Goal: Check status: Check status

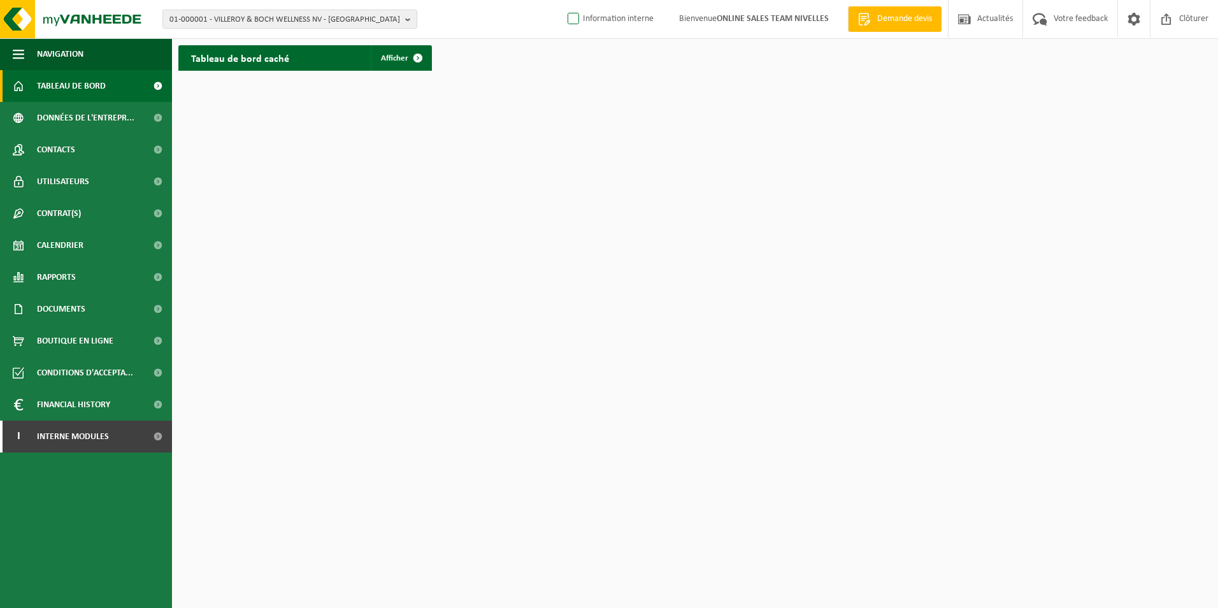
click at [567, 25] on label "Information interne" at bounding box center [609, 19] width 89 height 19
click at [563, 0] on input "Information interne" at bounding box center [563, -1] width 1 height 1
checkbox input "true"
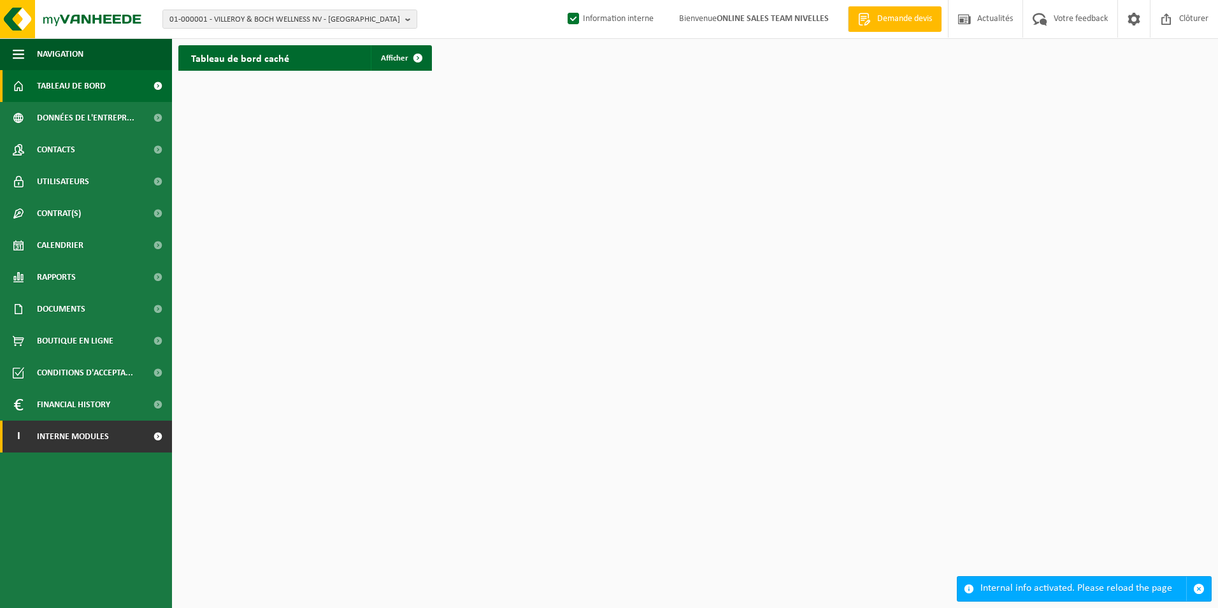
click at [99, 443] on span "Interne modules" at bounding box center [73, 437] width 72 height 32
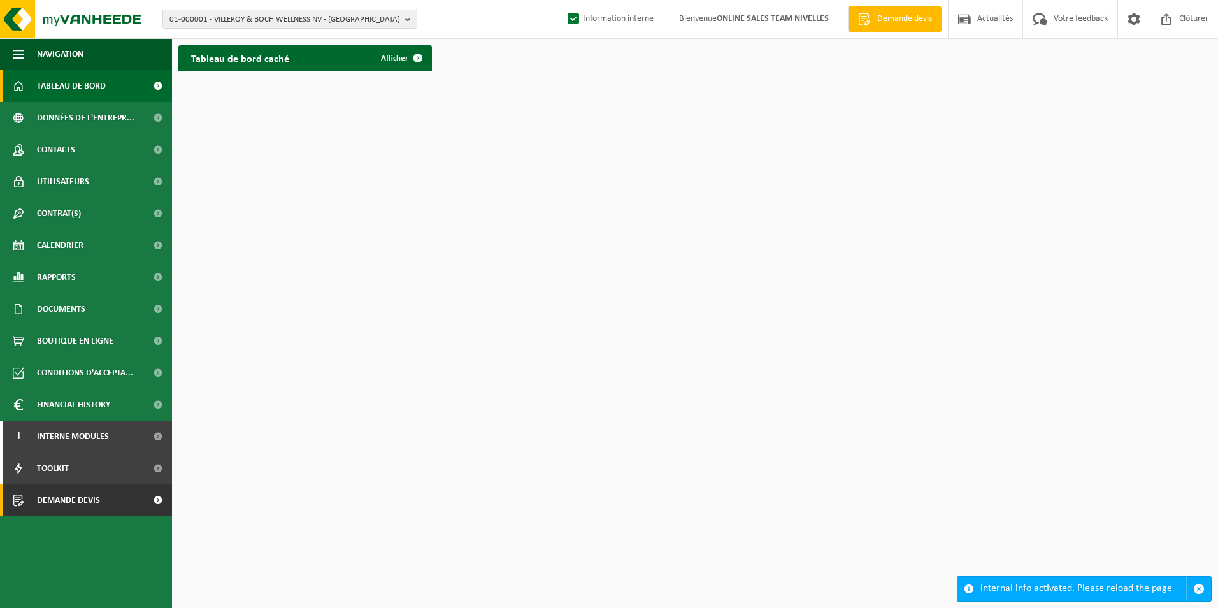
click at [77, 494] on span "Demande devis" at bounding box center [68, 500] width 63 height 32
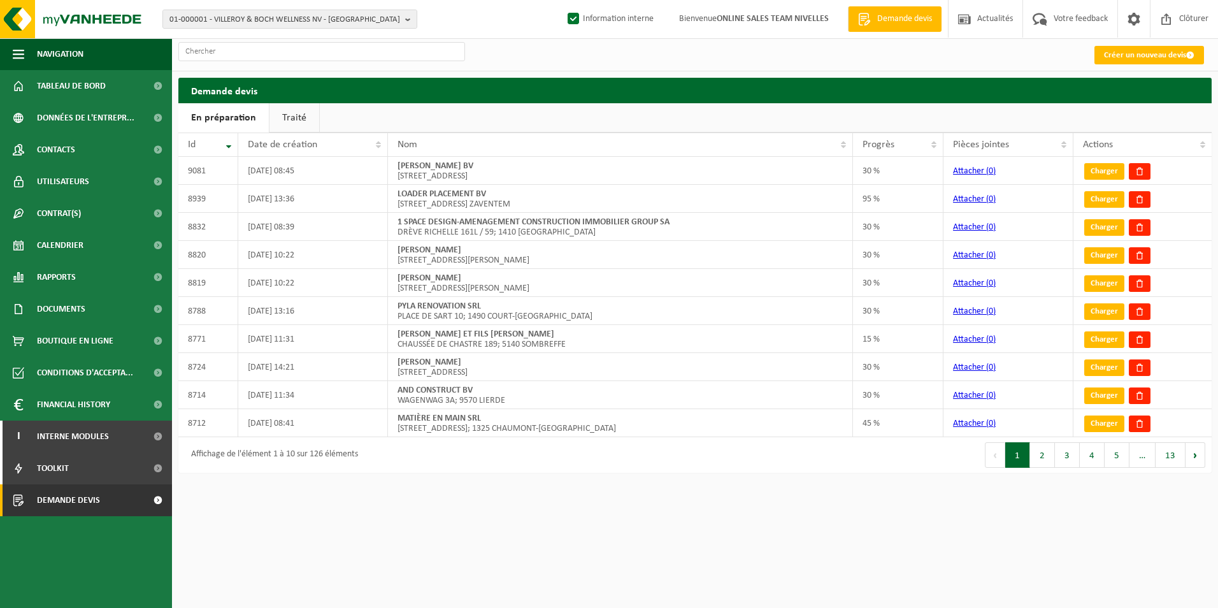
click at [308, 115] on link "Traité" at bounding box center [295, 117] width 50 height 29
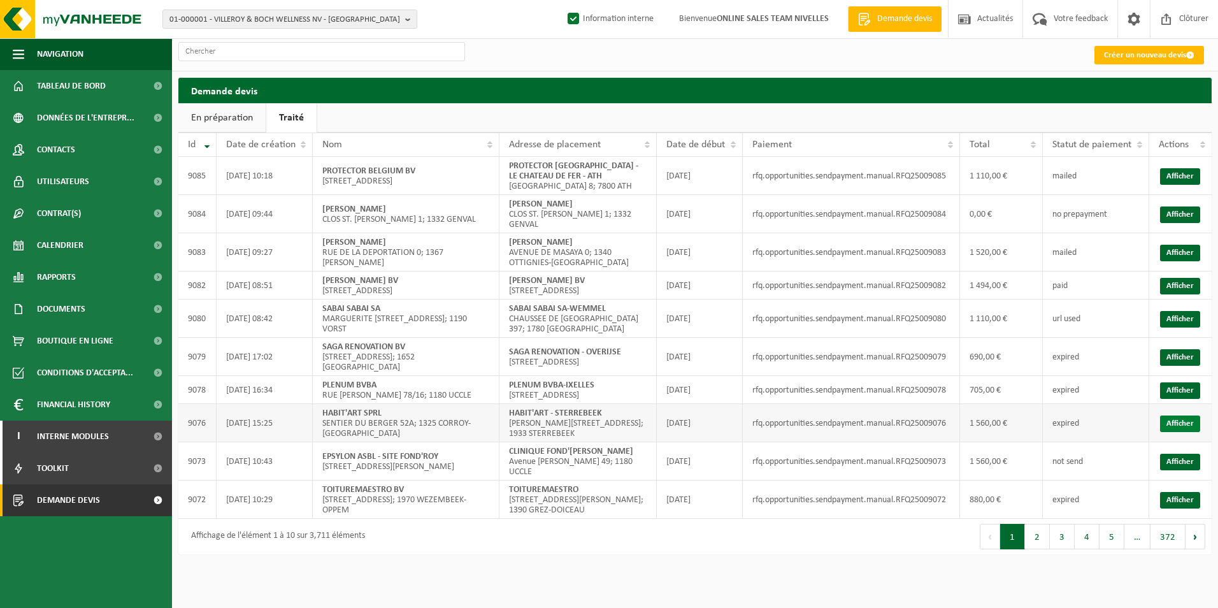
click at [1167, 431] on link "Afficher" at bounding box center [1180, 423] width 40 height 17
click at [1181, 399] on link "Afficher" at bounding box center [1180, 390] width 40 height 17
click at [1177, 356] on link "Afficher" at bounding box center [1180, 357] width 40 height 17
click at [1183, 317] on link "Afficher" at bounding box center [1180, 319] width 40 height 17
click at [1171, 290] on link "Afficher" at bounding box center [1180, 286] width 40 height 17
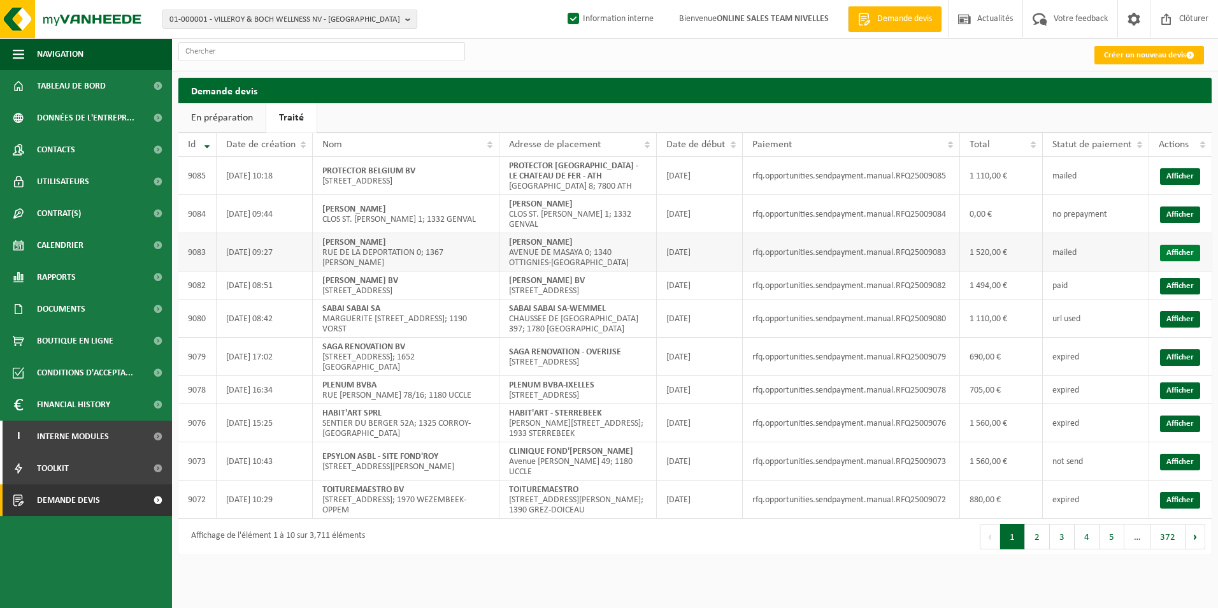
click at [1169, 247] on link "Afficher" at bounding box center [1180, 253] width 40 height 17
click at [1187, 180] on link "Afficher" at bounding box center [1180, 176] width 40 height 17
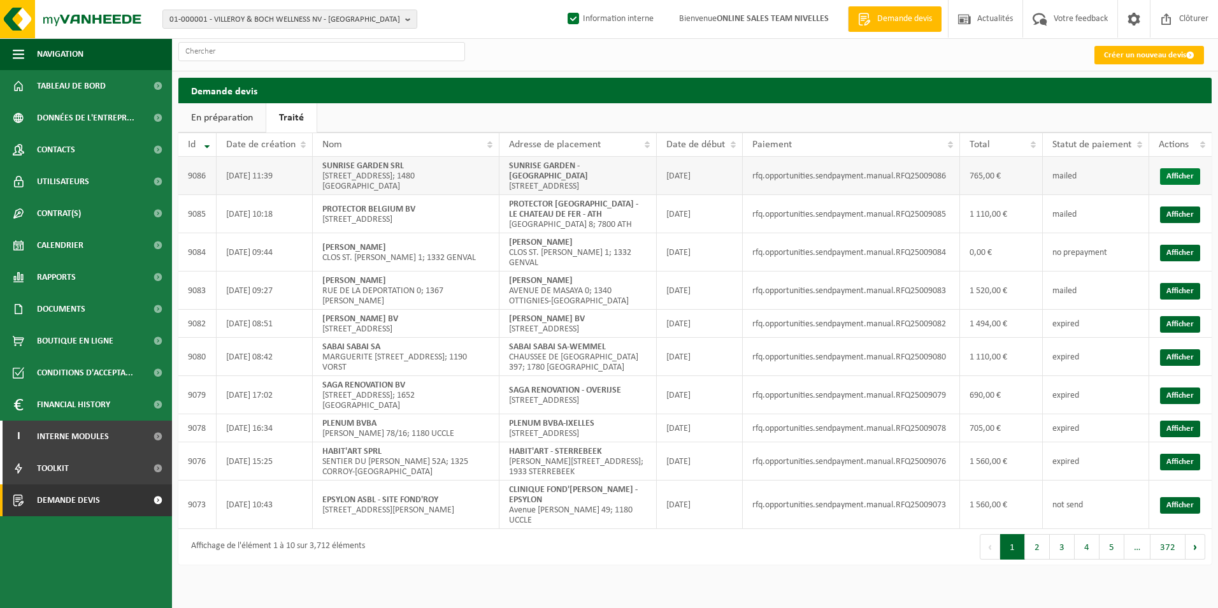
click at [1176, 182] on link "Afficher" at bounding box center [1180, 176] width 40 height 17
